Goal: Task Accomplishment & Management: Complete application form

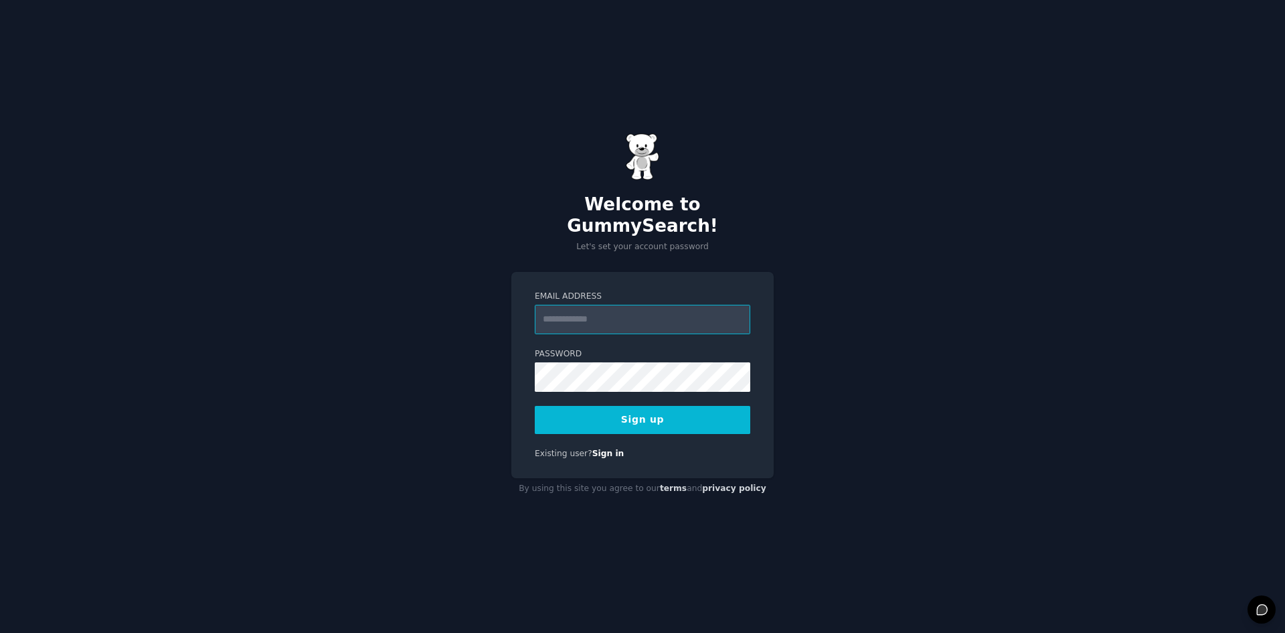
click at [578, 305] on input "Email Address" at bounding box center [643, 319] width 216 height 29
type input "**********"
click at [957, 0] on div "**********" at bounding box center [642, 316] width 1285 height 633
click at [1249, 297] on div "**********" at bounding box center [642, 316] width 1285 height 633
click at [672, 412] on button "Sign up" at bounding box center [643, 420] width 216 height 28
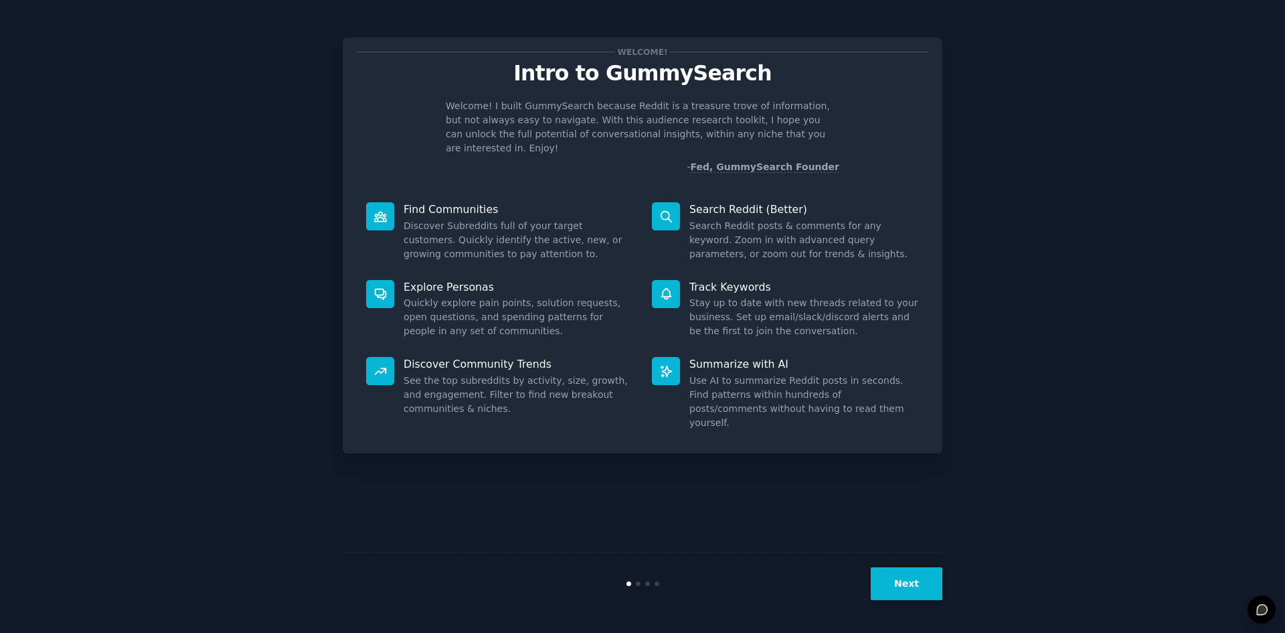
click at [923, 576] on button "Next" at bounding box center [907, 583] width 72 height 33
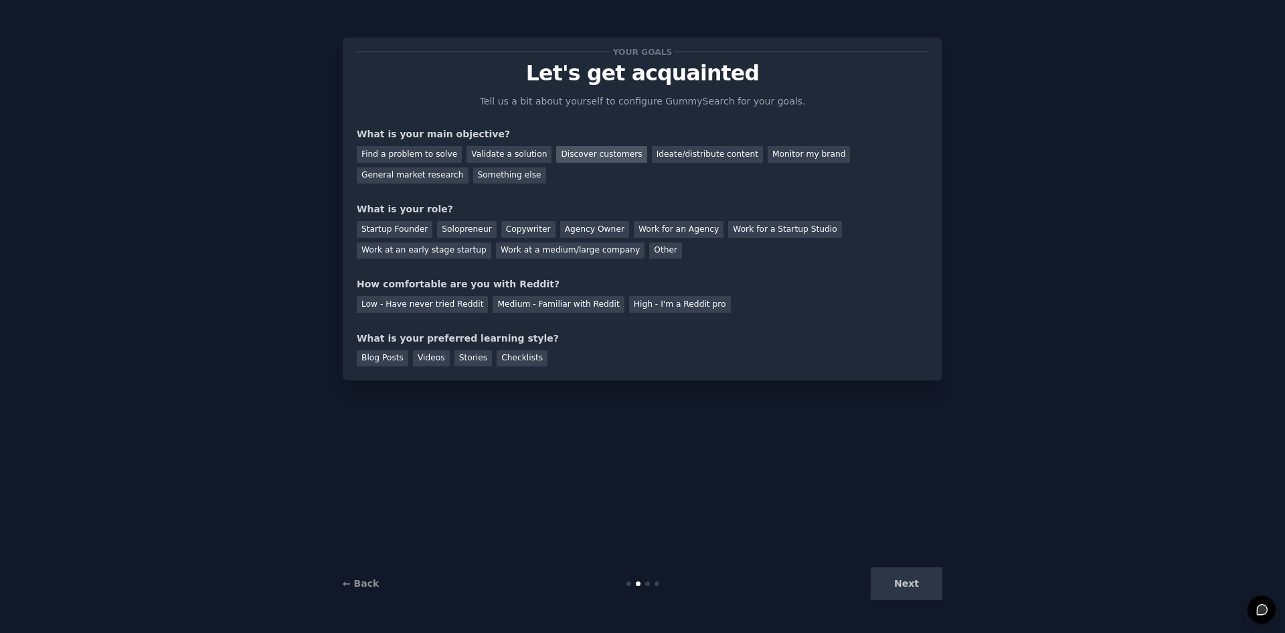
click at [607, 156] on div "Discover customers" at bounding box center [601, 154] width 90 height 17
click at [469, 167] on div "General market research" at bounding box center [413, 175] width 112 height 17
click at [591, 156] on div "Discover customers" at bounding box center [601, 154] width 90 height 17
click at [496, 253] on div "Work at a medium/large company" at bounding box center [570, 250] width 149 height 17
click at [436, 299] on div "Low - Have never tried Reddit" at bounding box center [422, 304] width 131 height 17
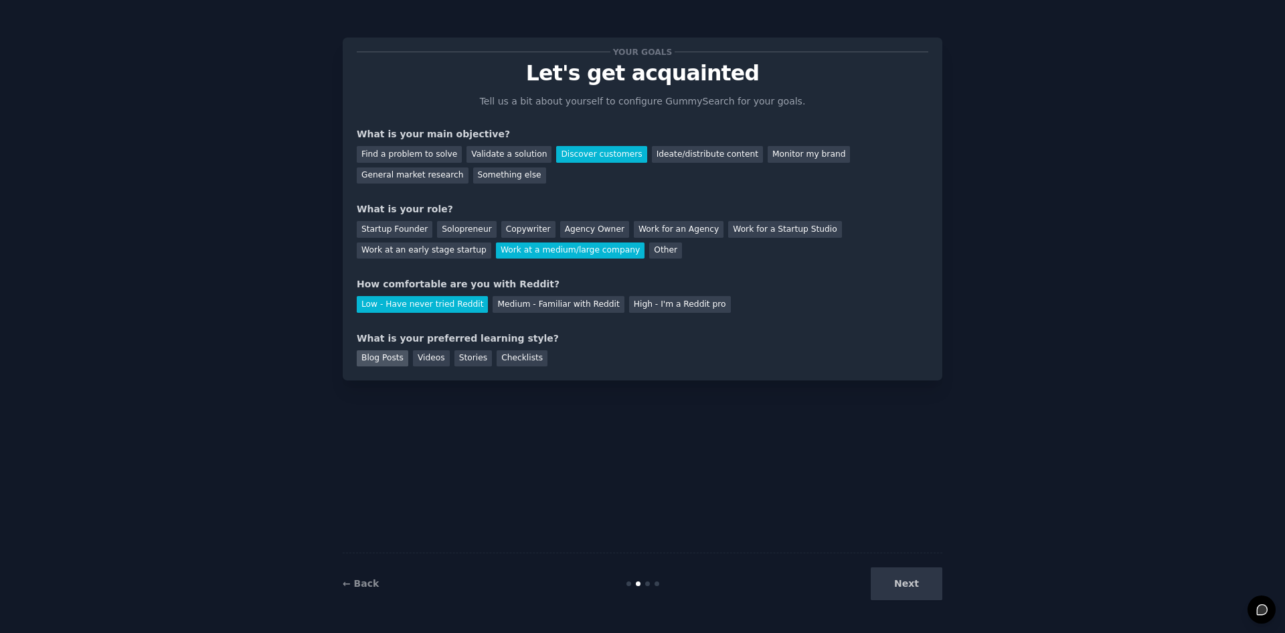
click at [391, 365] on div "Blog Posts" at bounding box center [383, 358] width 52 height 17
click at [497, 358] on div "Checklists" at bounding box center [522, 358] width 51 height 17
click at [382, 360] on div "Blog Posts" at bounding box center [383, 358] width 52 height 17
click at [901, 590] on button "Next" at bounding box center [907, 583] width 72 height 33
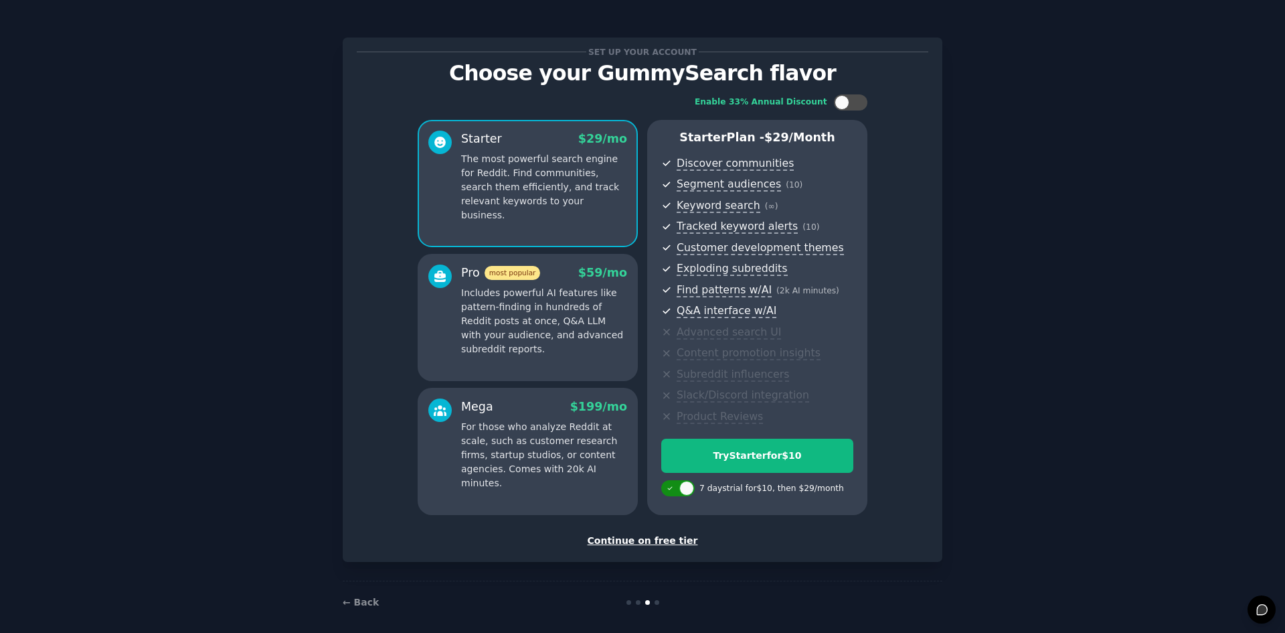
click at [686, 493] on div at bounding box center [686, 488] width 15 height 15
checkbox input "false"
click at [663, 544] on div "Continue on free tier" at bounding box center [643, 541] width 572 height 14
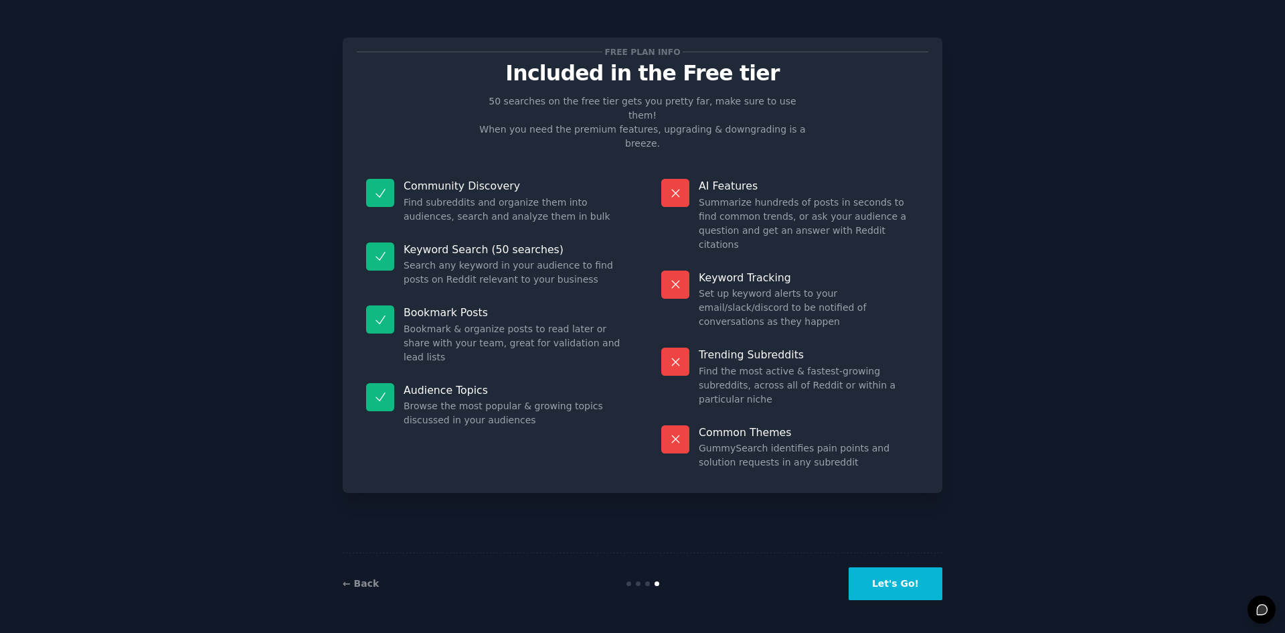
click at [663, 544] on div "Free plan info Included in the Free tier 50 searches on the free tier gets you …" at bounding box center [643, 316] width 600 height 595
click at [899, 599] on button "Let's Go!" at bounding box center [896, 583] width 94 height 33
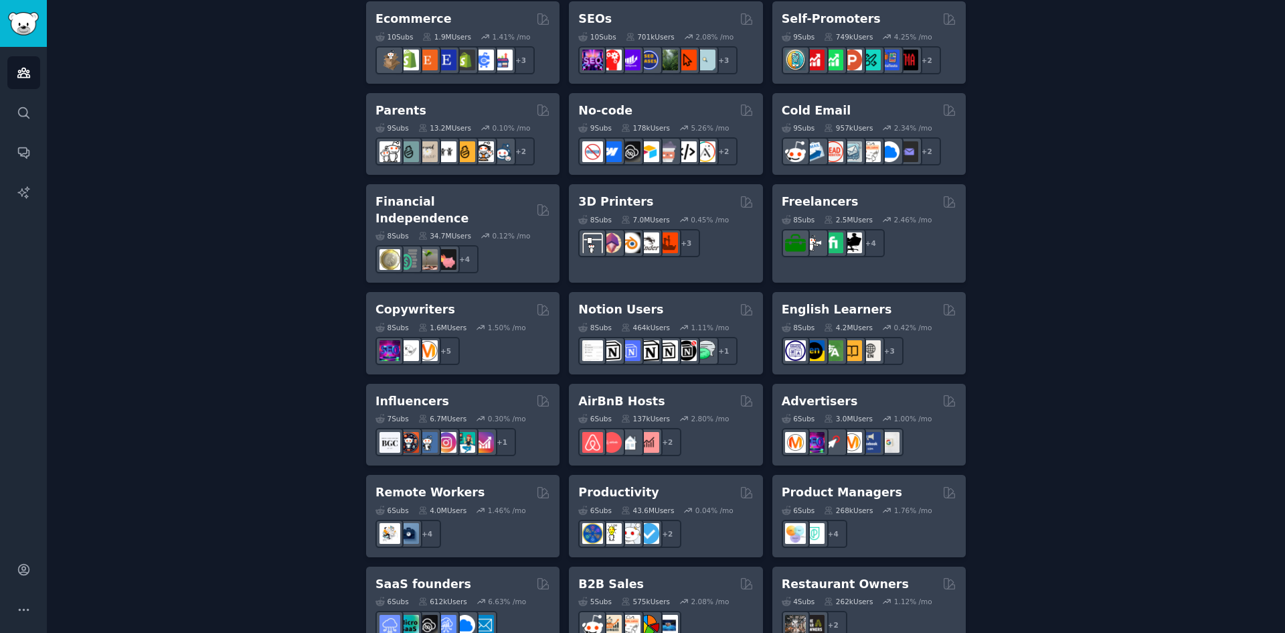
scroll to position [912, 0]
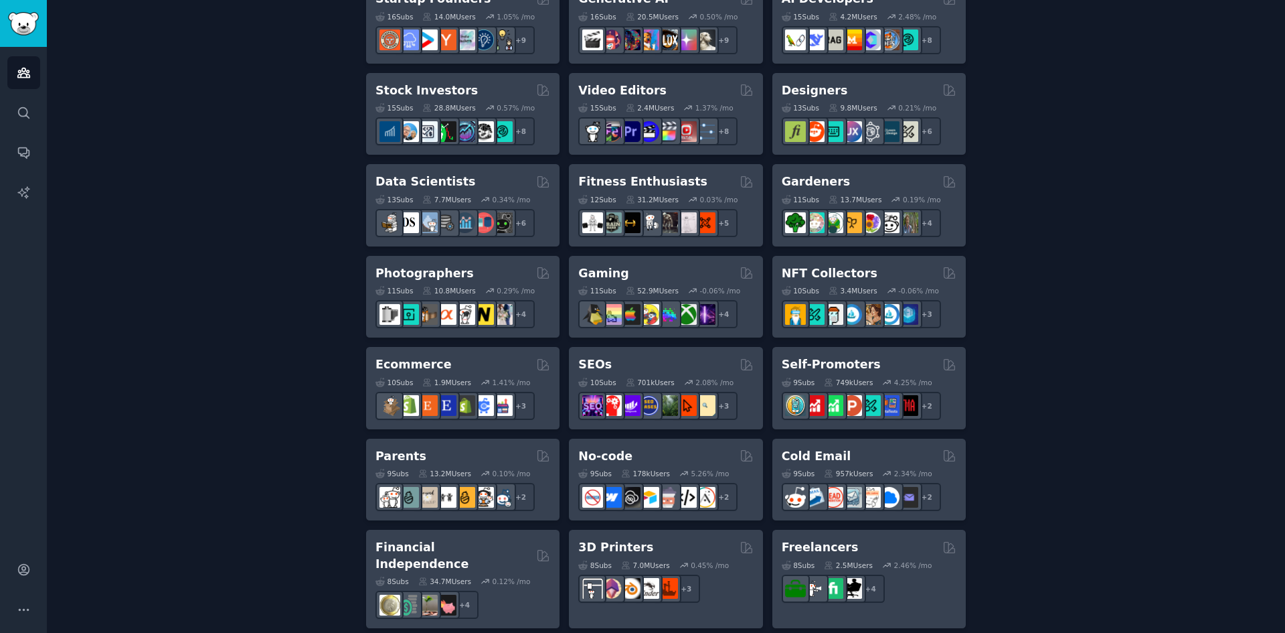
scroll to position [443, 0]
